Goal: Find specific page/section: Find specific page/section

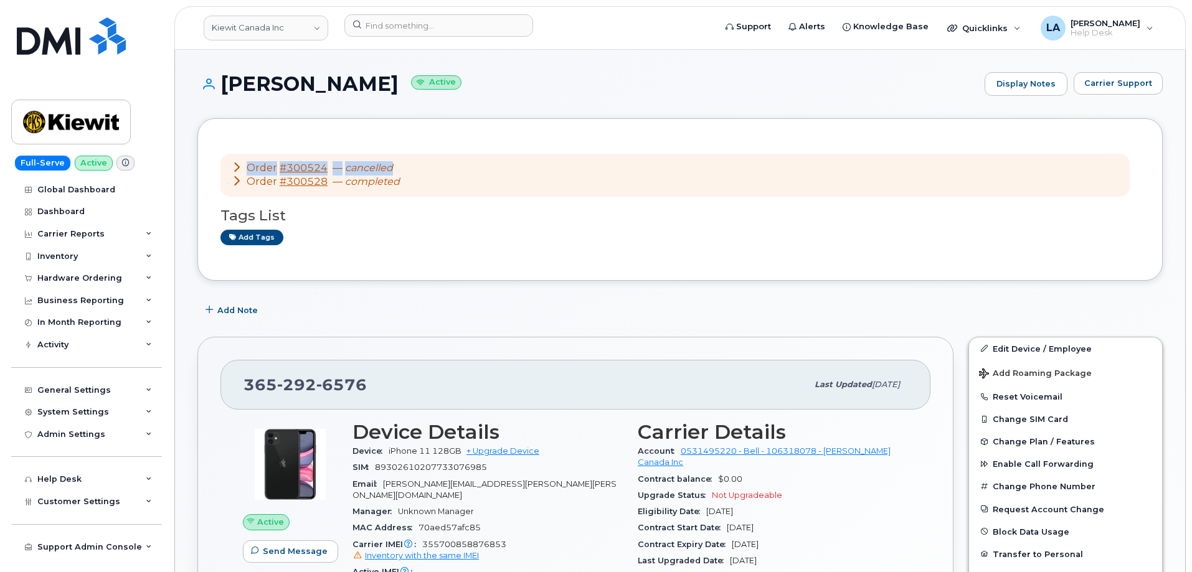
drag, startPoint x: 1190, startPoint y: 95, endPoint x: 1194, endPoint y: 136, distance: 41.3
click at [1107, 83] on span "Carrier Support" at bounding box center [1118, 83] width 68 height 12
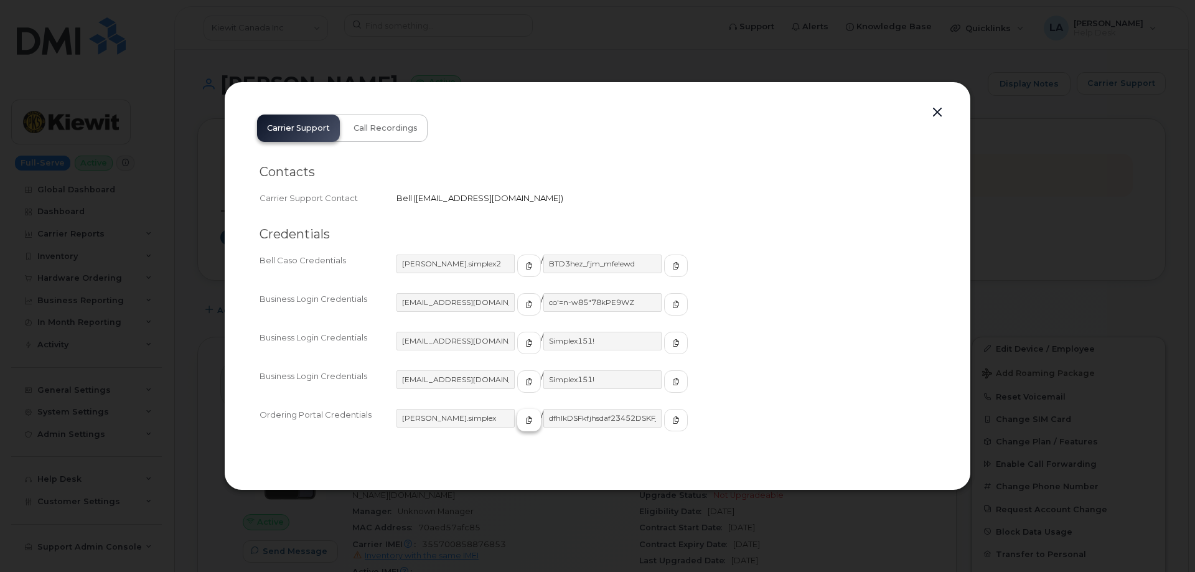
click at [526, 417] on icon "button" at bounding box center [529, 420] width 7 height 7
click at [672, 418] on icon "button" at bounding box center [675, 420] width 7 height 7
click at [942, 112] on button "button" at bounding box center [937, 112] width 19 height 17
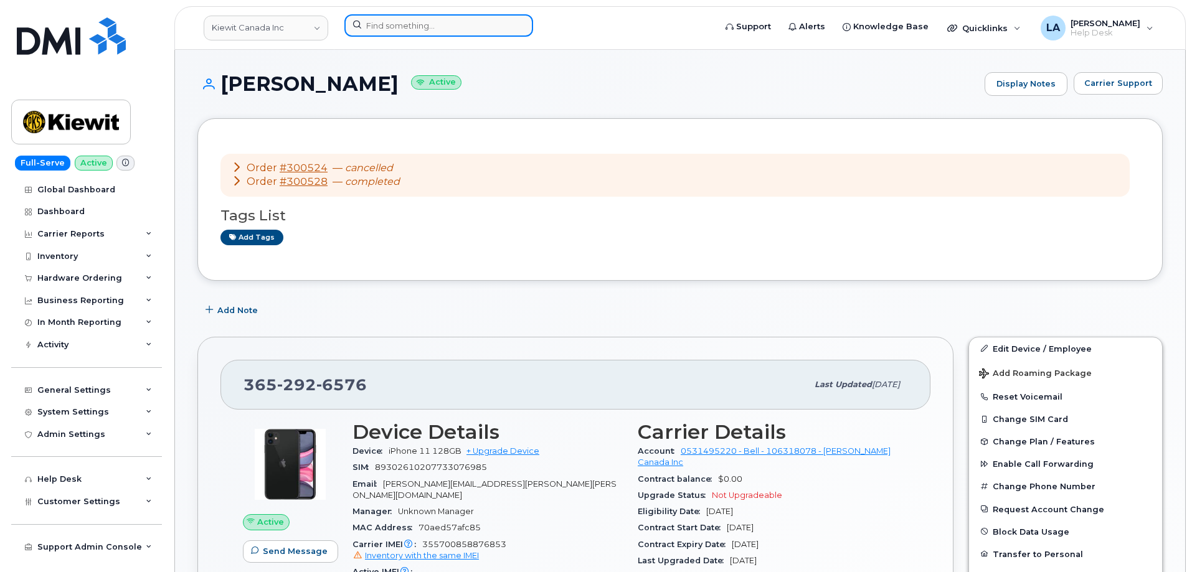
click at [428, 23] on input at bounding box center [438, 25] width 189 height 22
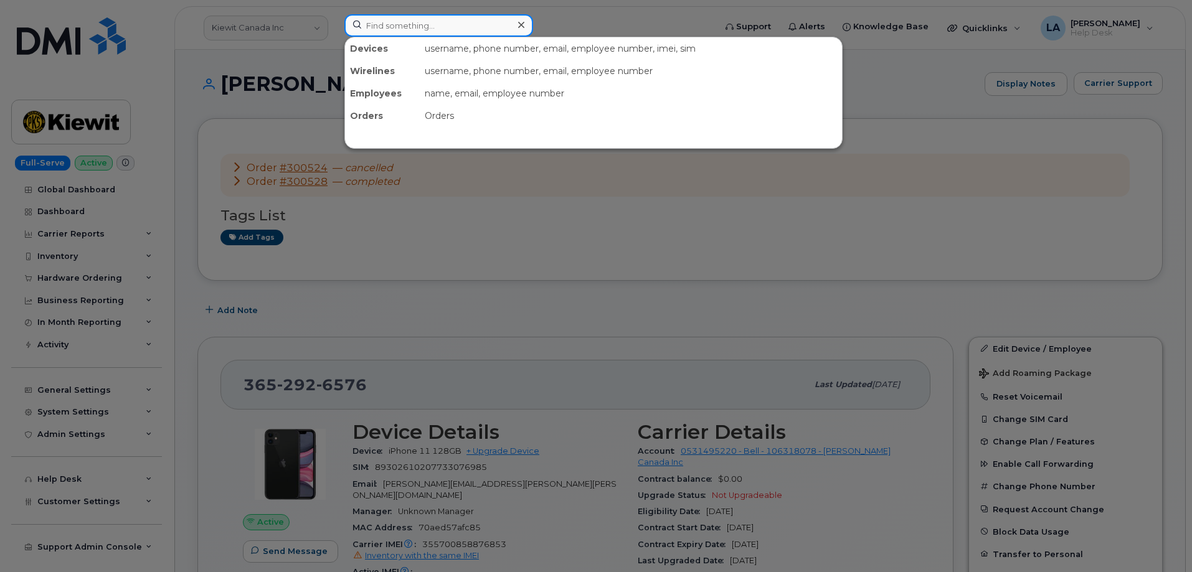
paste input "Order No. 301343"
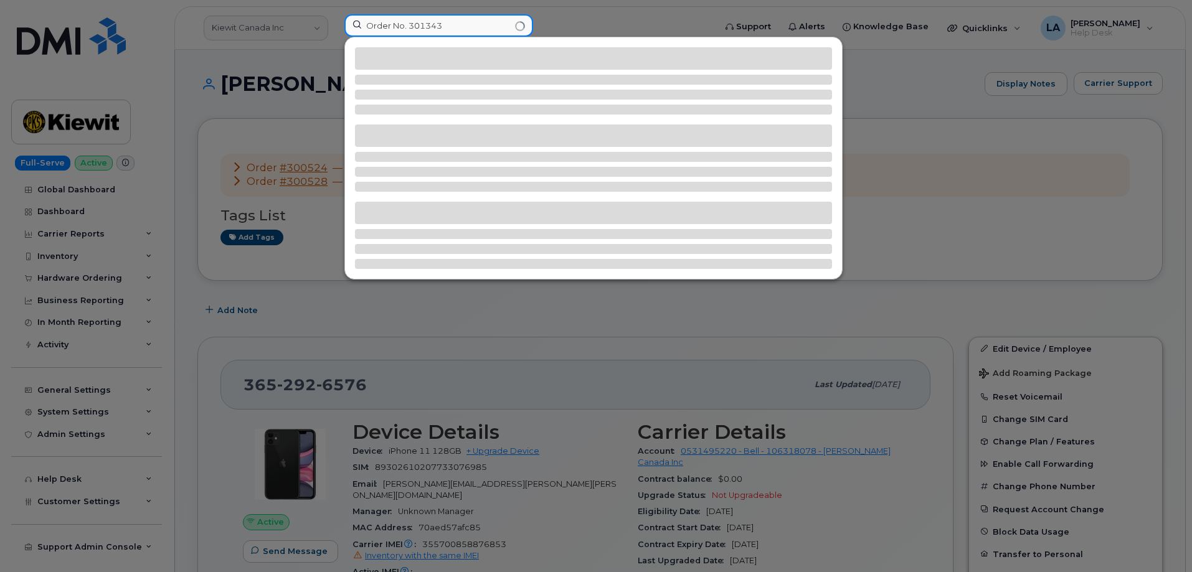
drag, startPoint x: 412, startPoint y: 24, endPoint x: 314, endPoint y: 25, distance: 97.8
click at [334, 25] on div "Order No. 301343" at bounding box center [525, 27] width 382 height 27
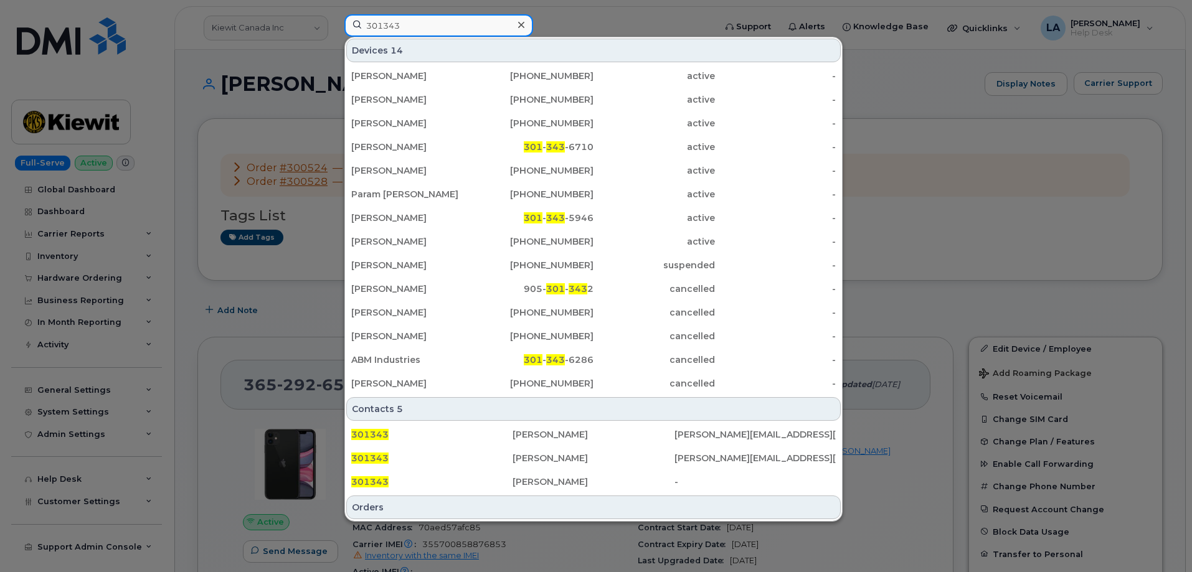
type input "301343"
click at [938, 93] on div at bounding box center [596, 286] width 1192 height 572
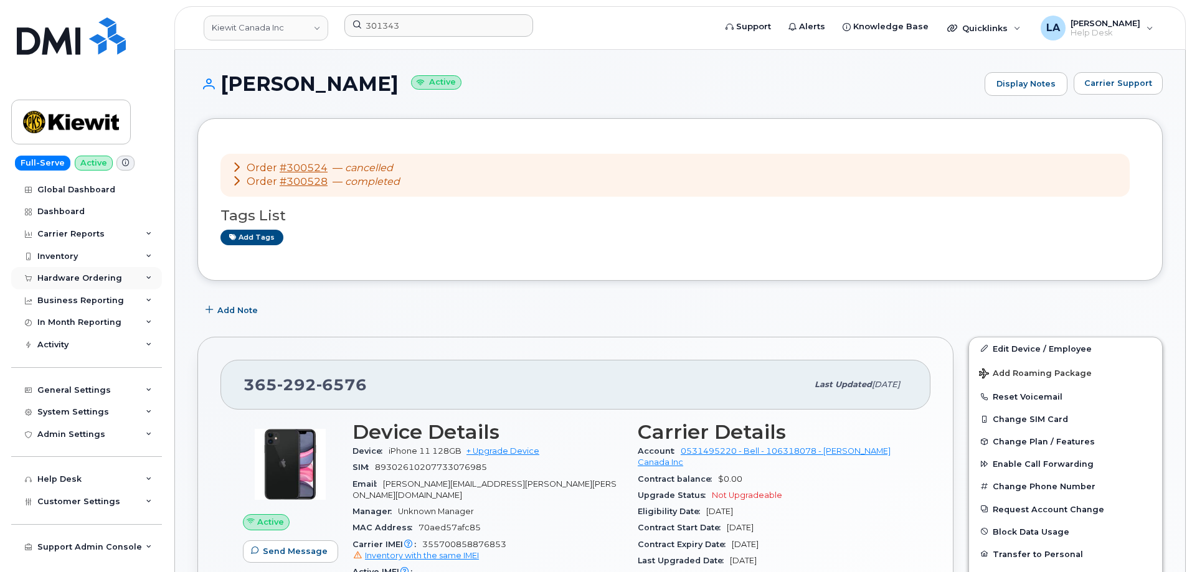
click at [67, 278] on div "Hardware Ordering" at bounding box center [79, 278] width 85 height 10
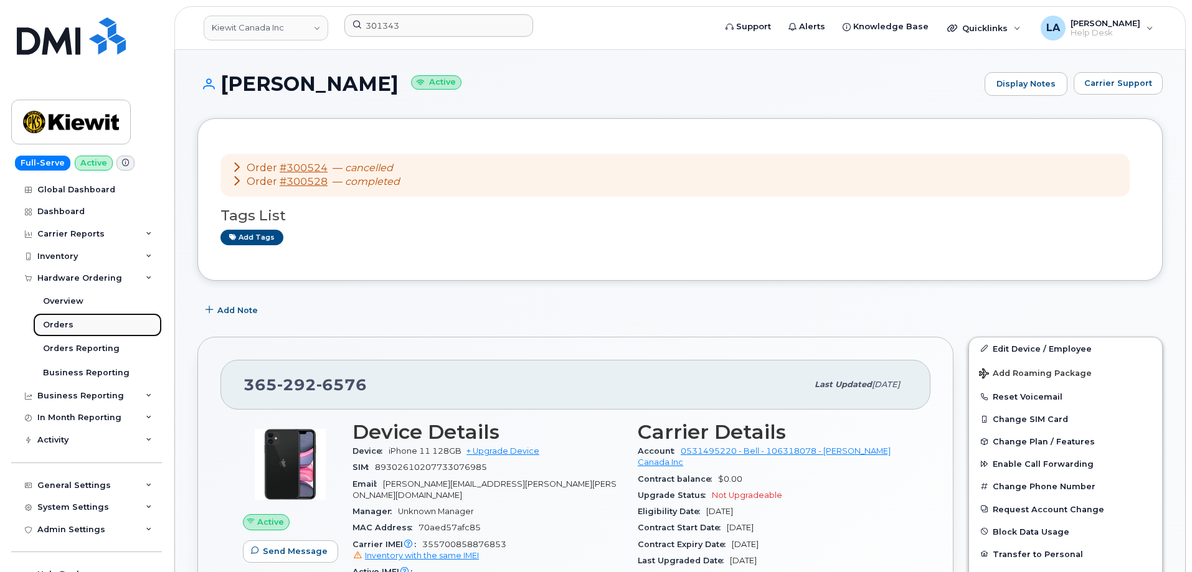
click at [55, 326] on div "Orders" at bounding box center [58, 324] width 31 height 11
